Goal: Information Seeking & Learning: Learn about a topic

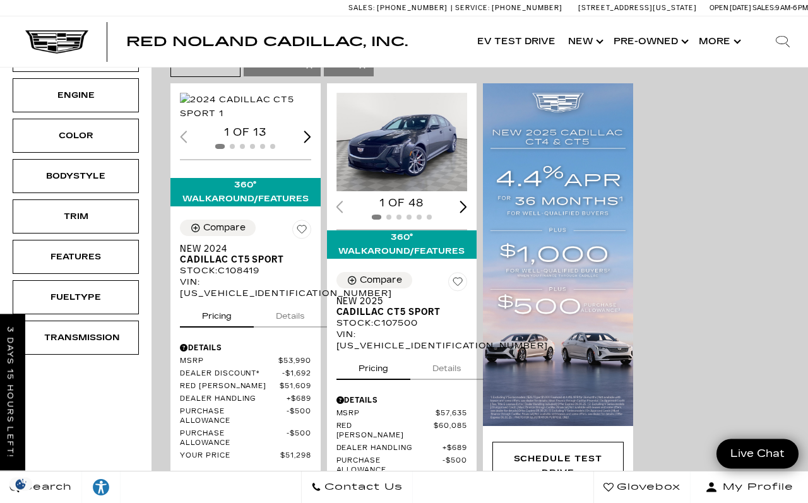
scroll to position [246, 0]
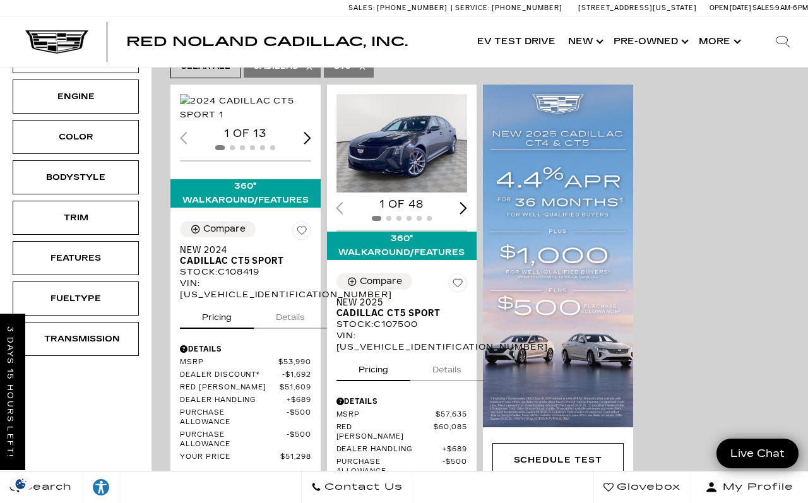
click at [465, 208] on div "Next slide" at bounding box center [464, 208] width 8 height 12
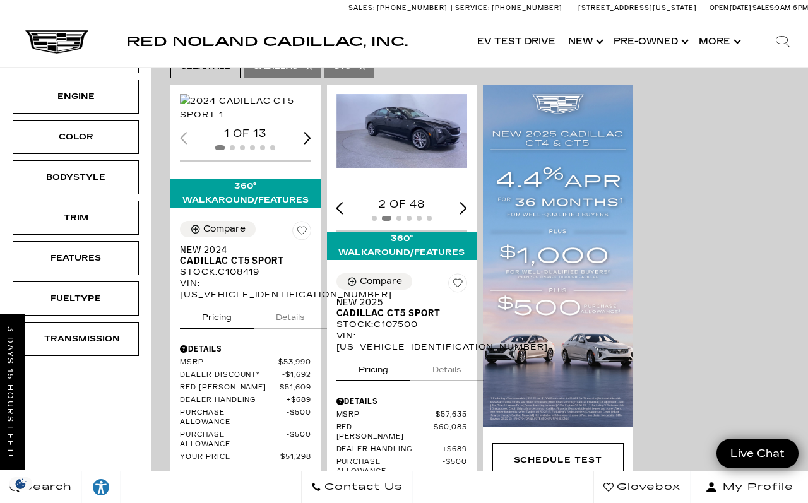
click at [466, 214] on div "Next slide" at bounding box center [464, 208] width 8 height 12
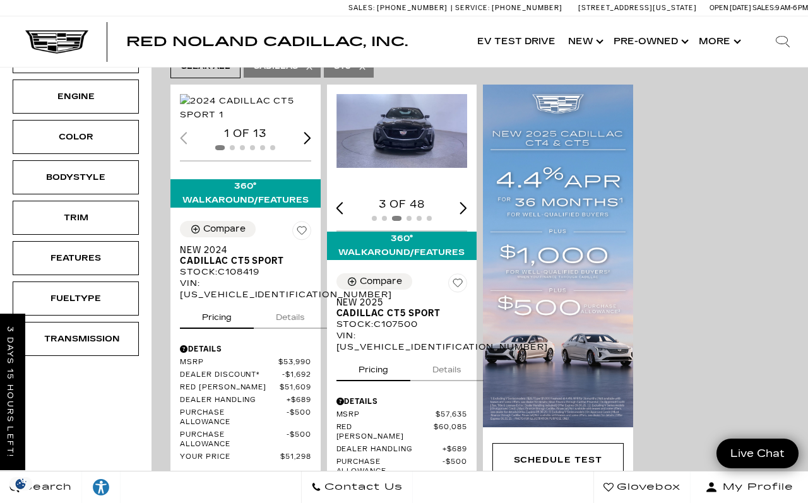
click at [466, 214] on div "Next slide" at bounding box center [464, 208] width 8 height 12
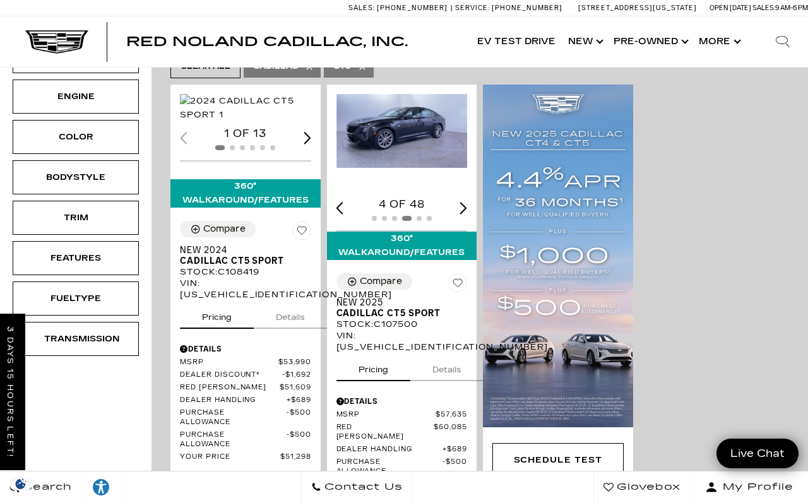
click at [460, 214] on div "Next slide" at bounding box center [464, 208] width 8 height 12
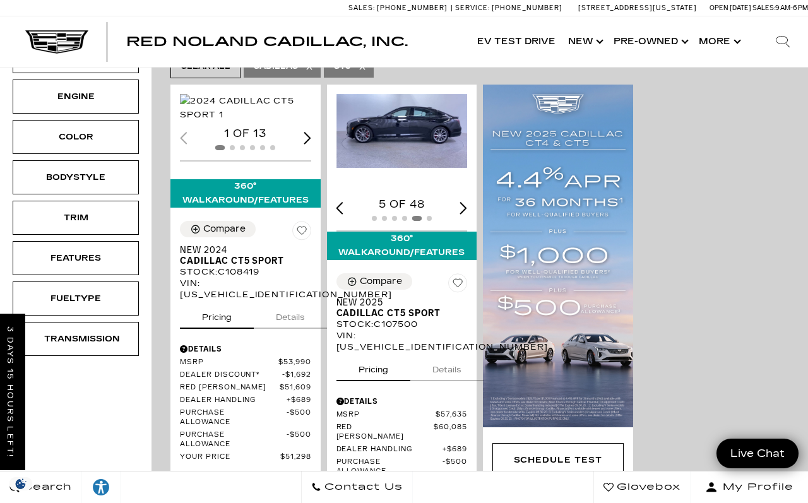
click at [460, 214] on div "Next slide" at bounding box center [464, 208] width 8 height 12
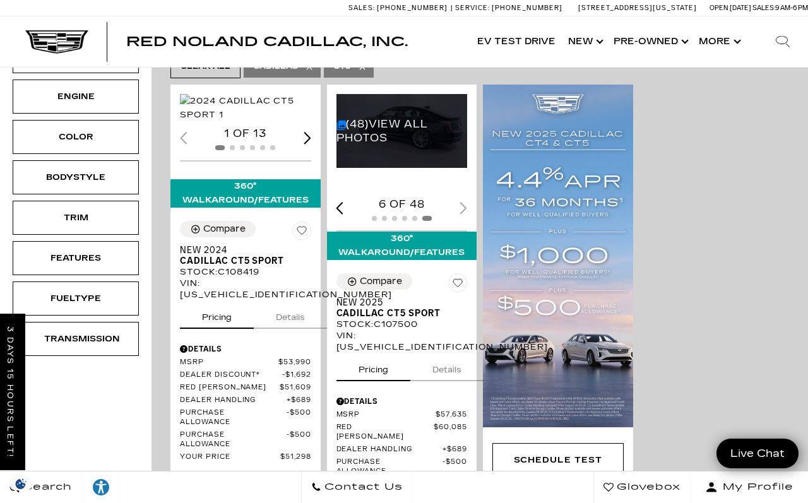
click at [465, 227] on div "(48) View All Photos 6 of 48" at bounding box center [402, 162] width 131 height 136
click at [609, 40] on link "Show Pre-Owned" at bounding box center [649, 41] width 85 height 51
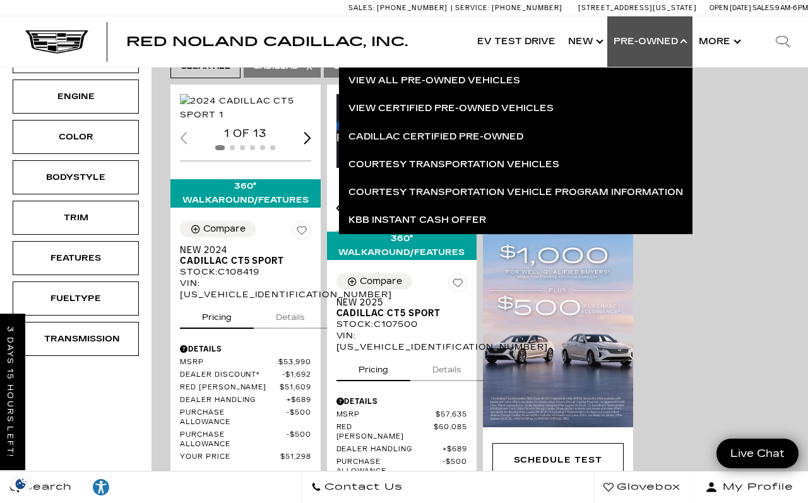
click at [760, 118] on div "Loading... (13) View All Photos 1 of 13 360° WalkAround/Features Compare Save T…" at bounding box center [479, 362] width 625 height 563
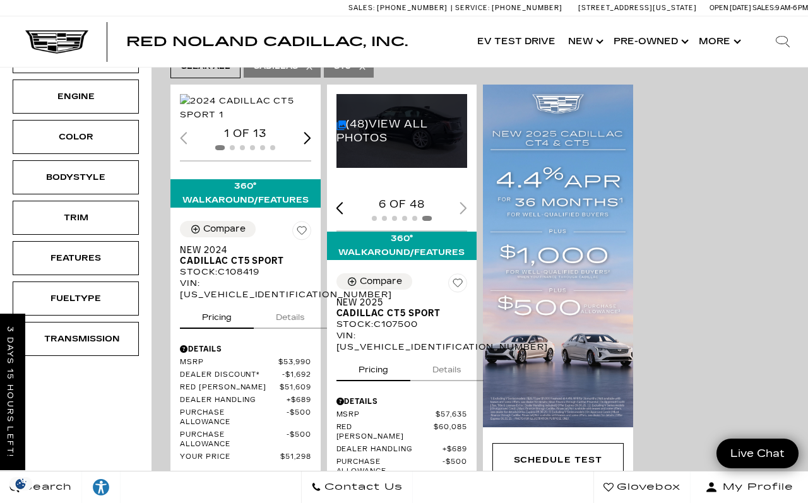
click at [602, 40] on link "Show New" at bounding box center [584, 41] width 45 height 51
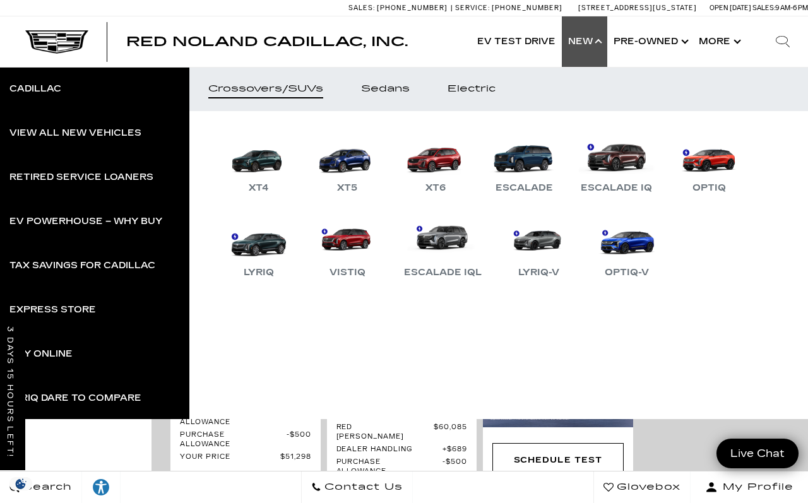
scroll to position [0, 0]
click at [402, 92] on div "Sedans" at bounding box center [385, 89] width 49 height 9
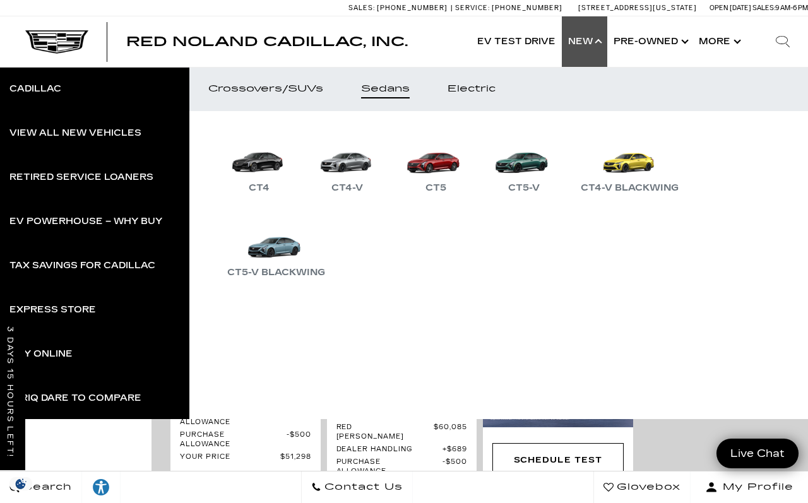
click at [452, 167] on link "CT5" at bounding box center [436, 163] width 76 height 66
